Goal: Task Accomplishment & Management: Use online tool/utility

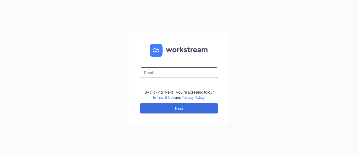
click at [186, 71] on input "text" at bounding box center [179, 72] width 79 height 10
type input "jj0585@att.net"
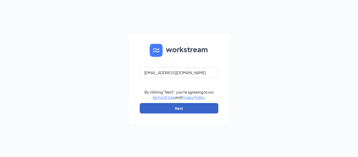
click at [179, 106] on button "Next" at bounding box center [179, 108] width 79 height 10
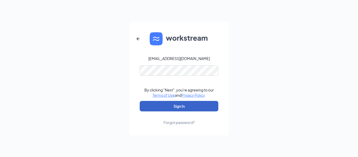
click at [181, 105] on button "Sign In" at bounding box center [179, 106] width 79 height 10
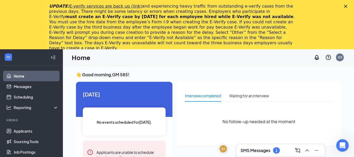
click at [350, 7] on div "Close" at bounding box center [346, 6] width 5 height 3
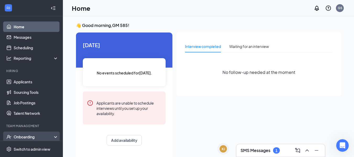
click at [27, 137] on div "Onboarding" at bounding box center [34, 136] width 40 height 5
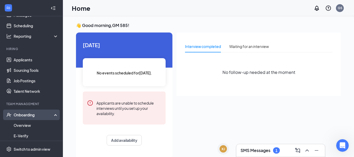
scroll to position [52, 0]
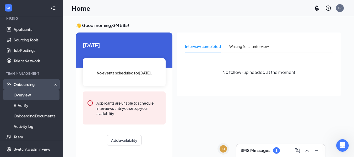
click at [28, 94] on link "Overview" at bounding box center [36, 95] width 45 height 10
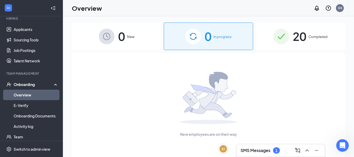
click at [269, 150] on h3 "SMS Messages" at bounding box center [256, 151] width 30 height 6
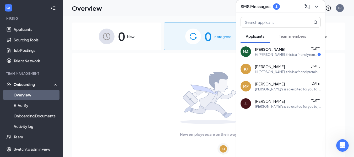
click at [293, 51] on div "[PERSON_NAME] [DATE]" at bounding box center [288, 49] width 66 height 5
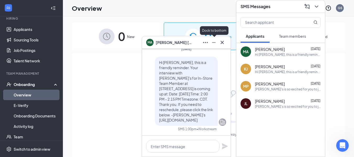
click at [211, 42] on icon "Minimize" at bounding box center [214, 42] width 6 height 6
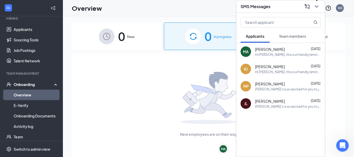
click at [318, 5] on icon "ChevronDown" at bounding box center [317, 6] width 6 height 6
